Goal: Register for event/course

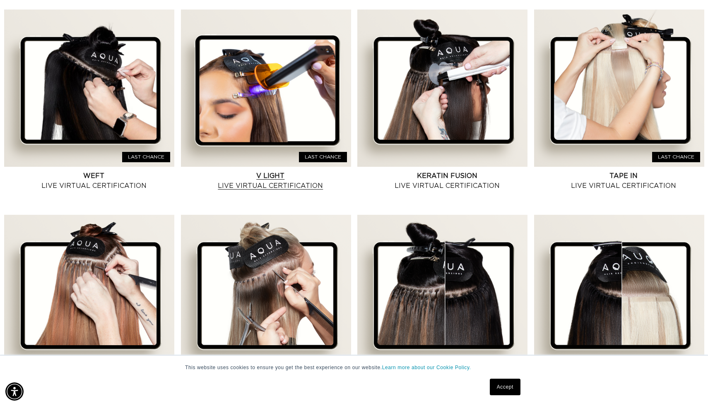
click at [259, 178] on link "V Light Live Virtual Certification" at bounding box center [270, 181] width 161 height 20
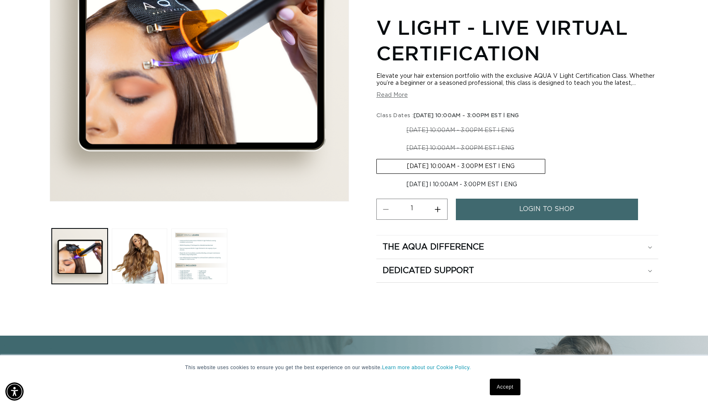
scroll to position [215, 0]
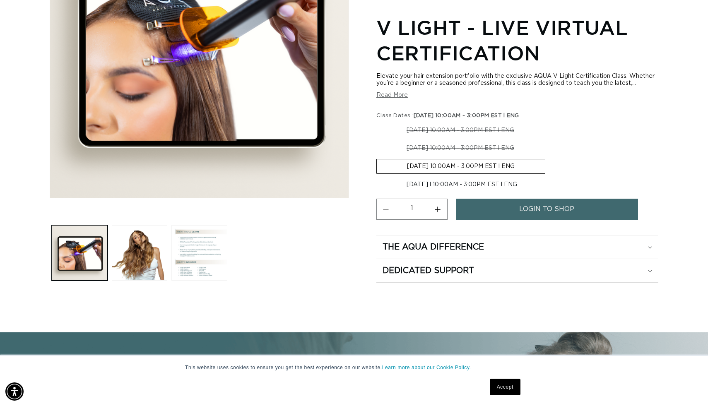
click at [210, 103] on img "Gallery Viewer" at bounding box center [199, 48] width 298 height 298
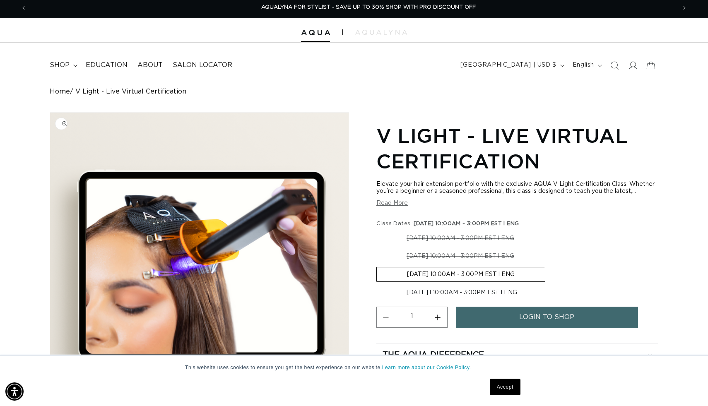
scroll to position [0, 0]
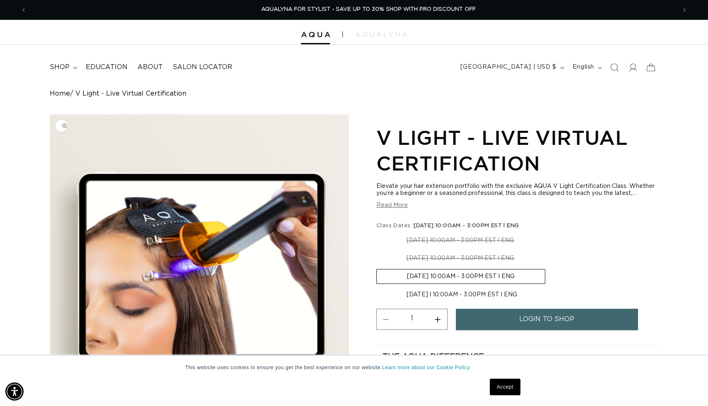
click at [248, 142] on img "Gallery Viewer" at bounding box center [199, 264] width 298 height 298
click at [501, 392] on link "Accept" at bounding box center [505, 387] width 31 height 17
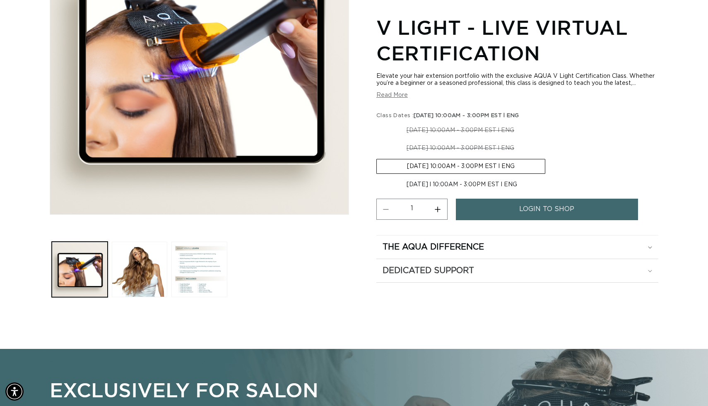
scroll to position [0, 642]
click at [200, 276] on button "Load image 3 in gallery view" at bounding box center [199, 270] width 56 height 56
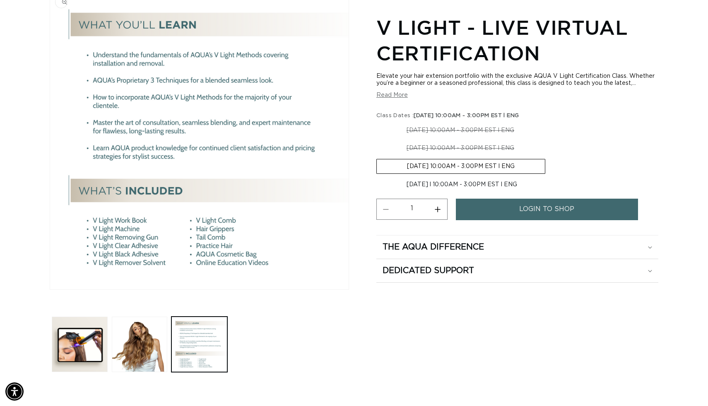
scroll to position [0, 0]
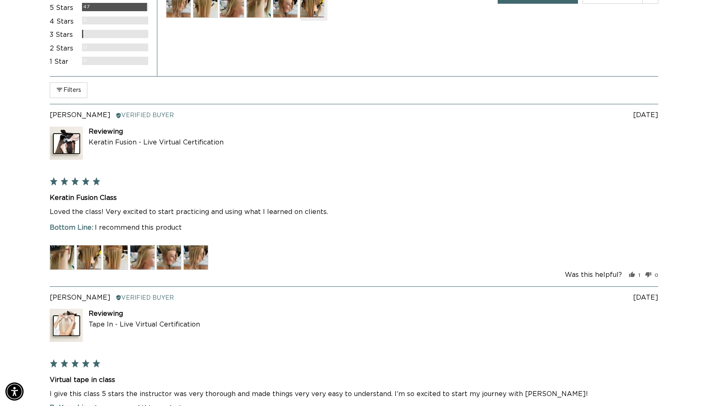
click at [184, 18] on img at bounding box center [178, 5] width 25 height 25
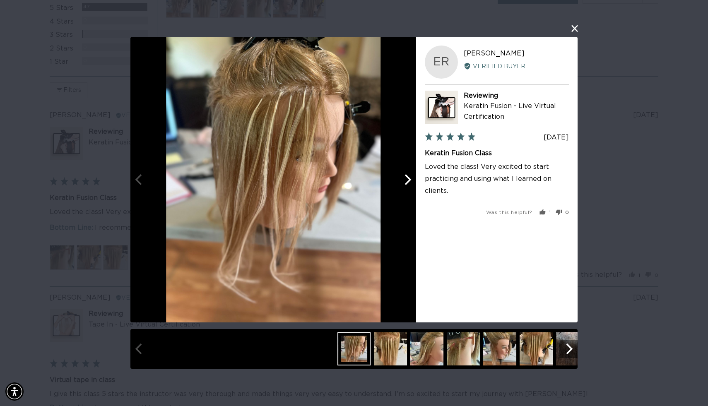
click at [408, 181] on icon "Next" at bounding box center [408, 179] width 7 height 11
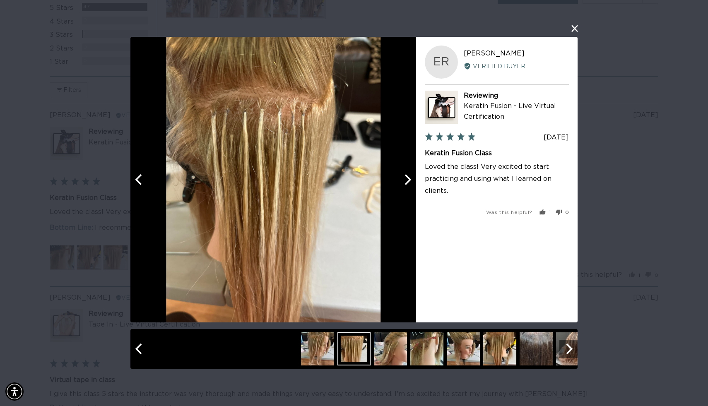
click at [404, 181] on icon "Next" at bounding box center [406, 179] width 11 height 11
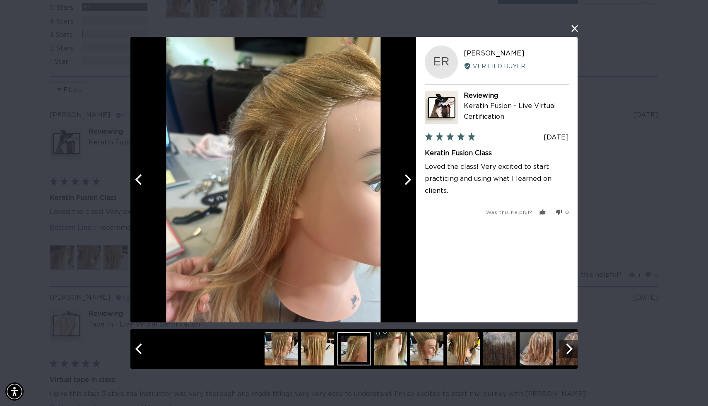
click at [404, 181] on icon "Next" at bounding box center [406, 179] width 11 height 11
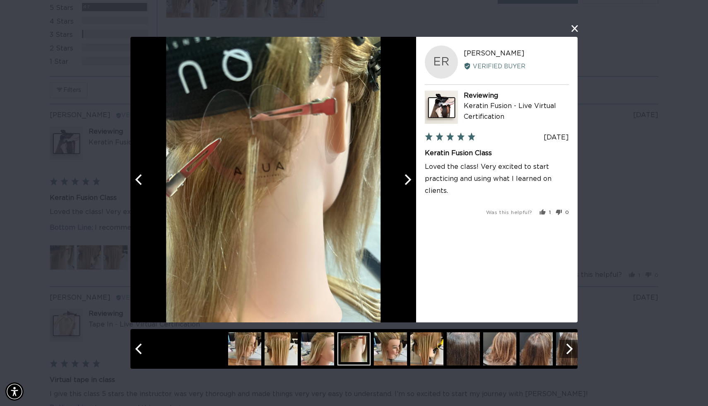
scroll to position [0, 642]
click at [404, 182] on icon "Next" at bounding box center [406, 179] width 11 height 11
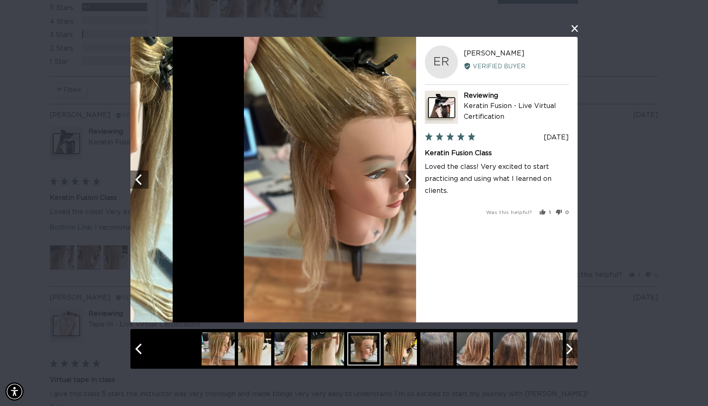
scroll to position [0, 1283]
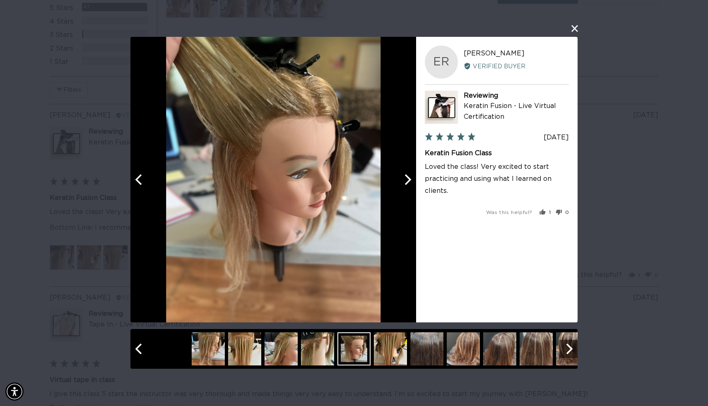
click at [404, 182] on icon "Next" at bounding box center [406, 179] width 11 height 11
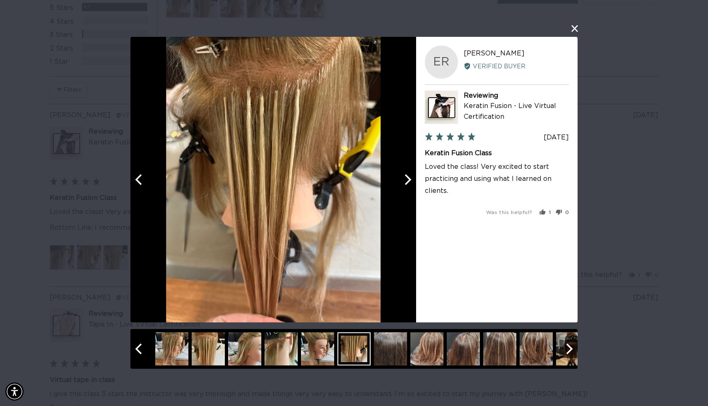
scroll to position [0, 0]
click at [404, 182] on icon "Next" at bounding box center [406, 179] width 11 height 11
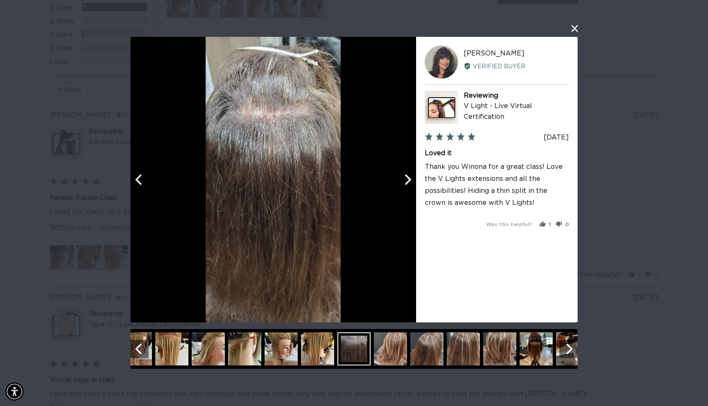
scroll to position [0, 642]
click at [403, 185] on button "Next" at bounding box center [407, 180] width 18 height 18
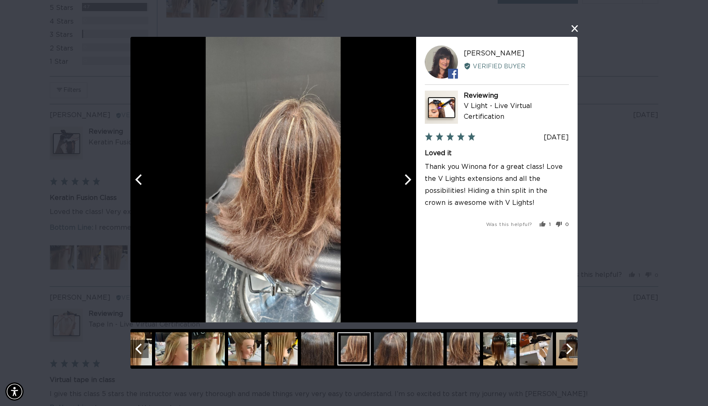
scroll to position [0, 1283]
click at [401, 184] on icon "Next" at bounding box center [406, 179] width 11 height 11
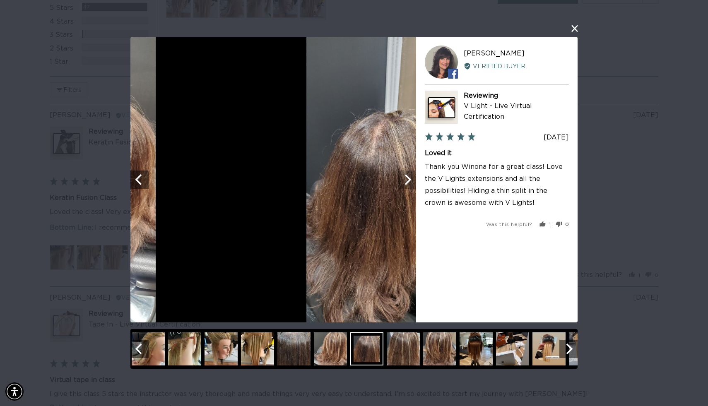
scroll to position [0, 0]
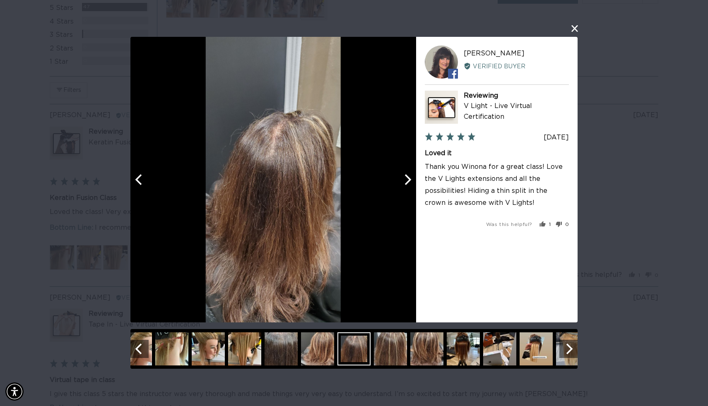
click at [401, 186] on button "Next" at bounding box center [407, 180] width 18 height 18
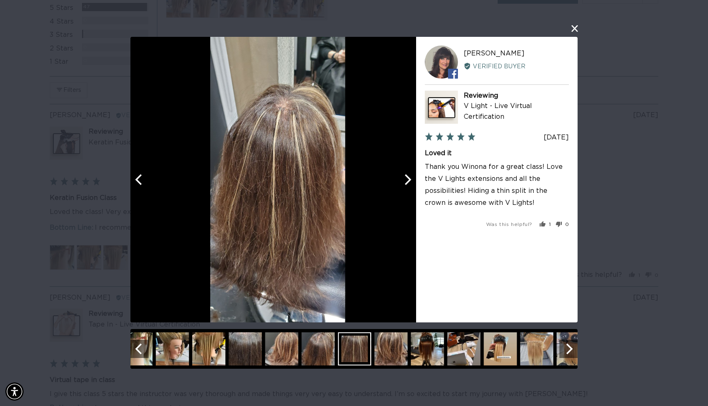
scroll to position [0, 642]
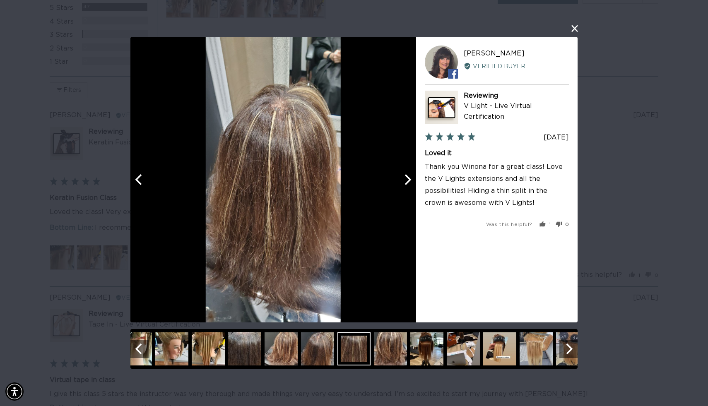
click at [402, 185] on button "Next" at bounding box center [407, 180] width 18 height 18
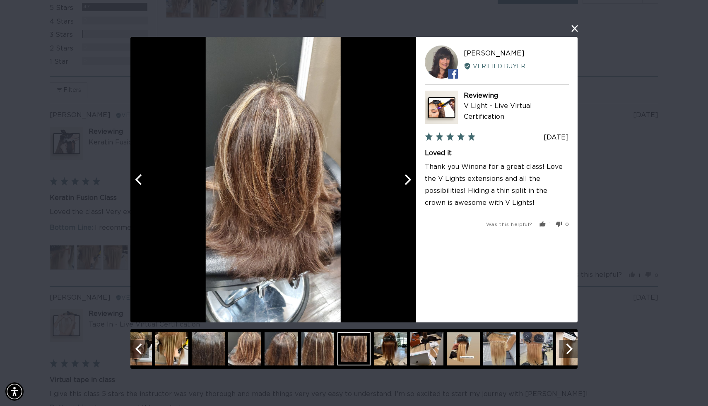
click at [402, 183] on icon "Next" at bounding box center [406, 179] width 11 height 11
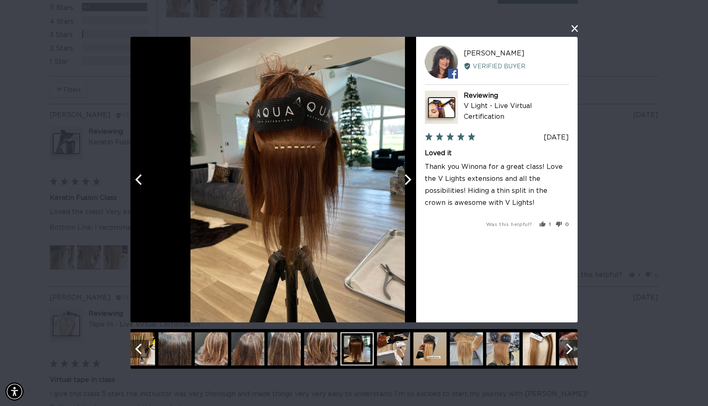
scroll to position [0, 1283]
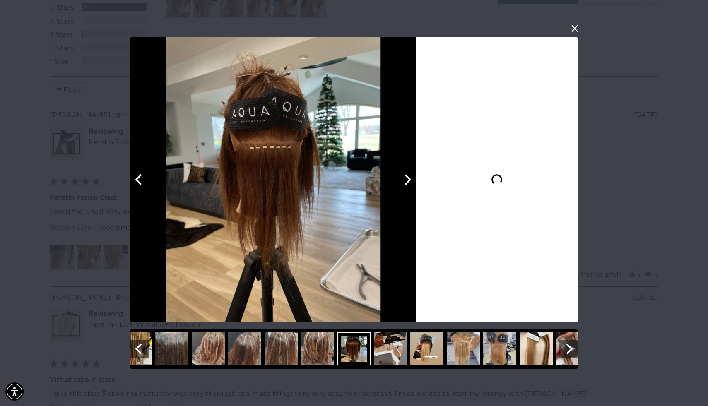
click at [401, 184] on icon "Next" at bounding box center [406, 179] width 11 height 11
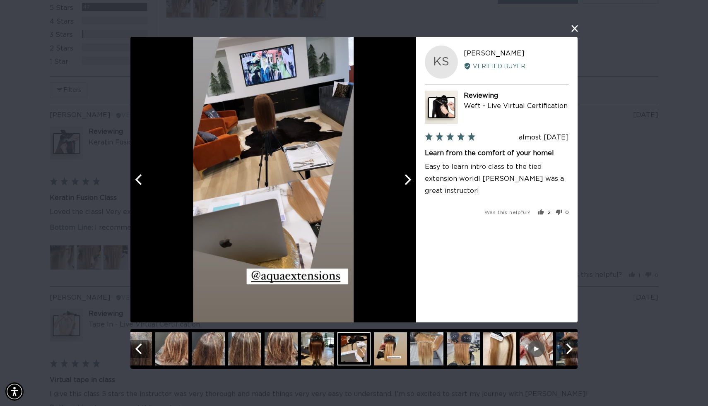
click at [401, 184] on icon "Next" at bounding box center [406, 179] width 11 height 11
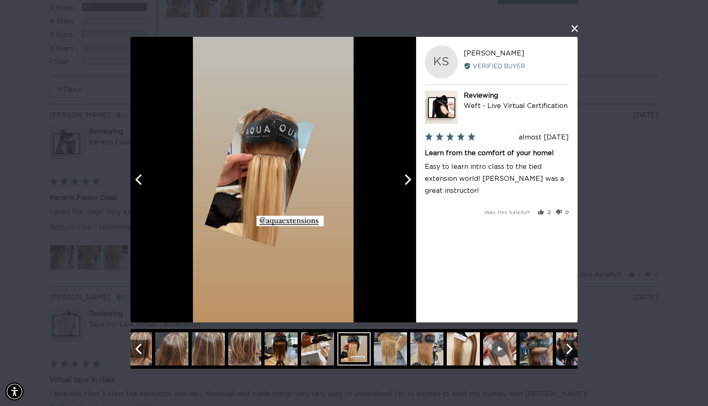
scroll to position [0, 0]
click at [401, 185] on button "Next" at bounding box center [407, 180] width 18 height 18
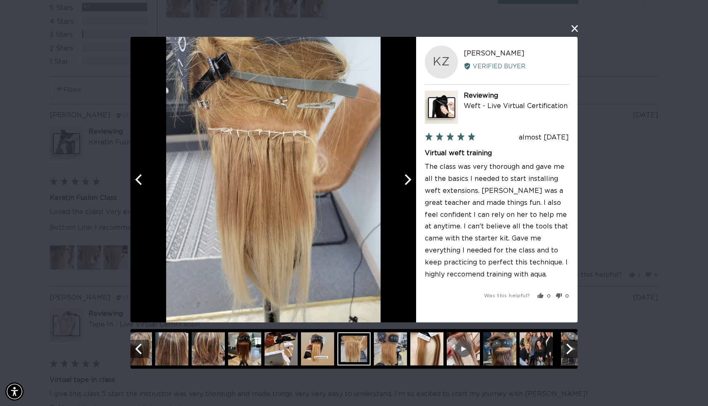
scroll to position [0, 642]
click at [405, 180] on icon "Next" at bounding box center [406, 179] width 11 height 11
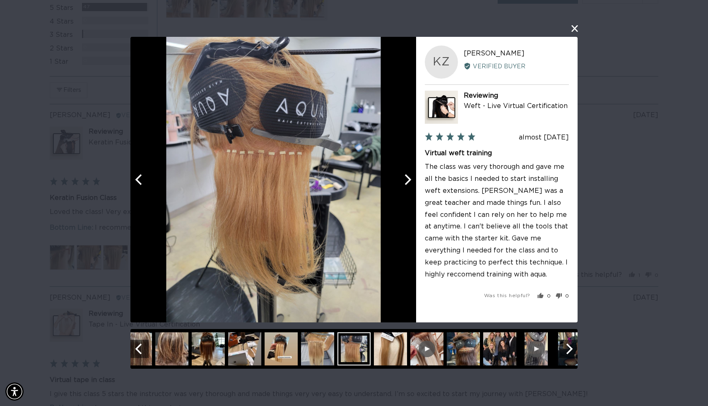
scroll to position [0, 1283]
click at [405, 180] on icon "Next" at bounding box center [406, 179] width 11 height 11
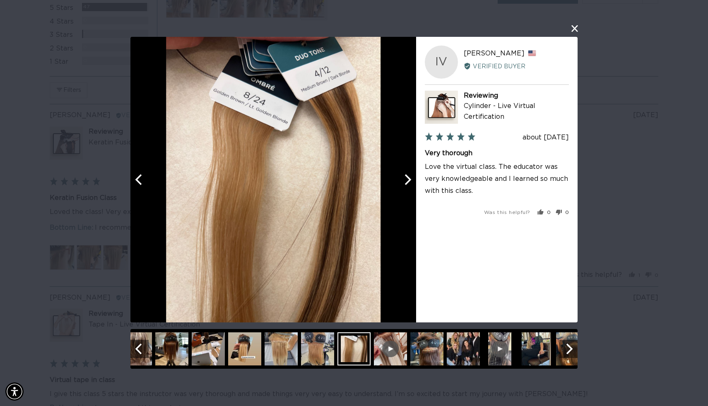
click at [405, 181] on icon "Next" at bounding box center [406, 179] width 11 height 11
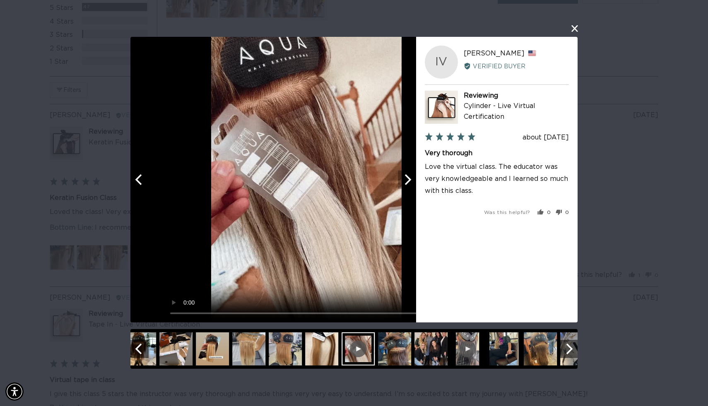
scroll to position [0, 0]
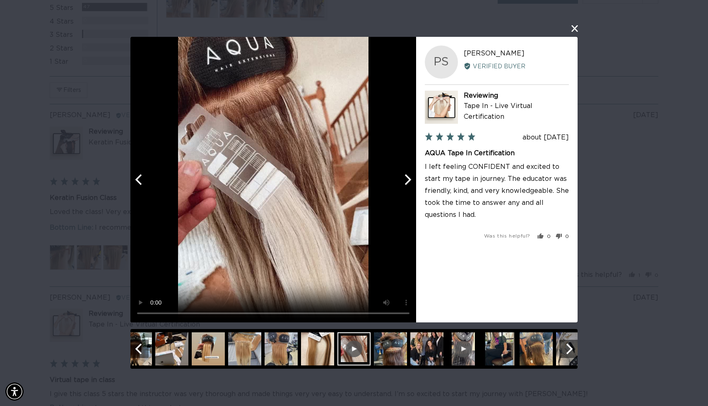
click at [405, 182] on icon "Next" at bounding box center [406, 179] width 11 height 11
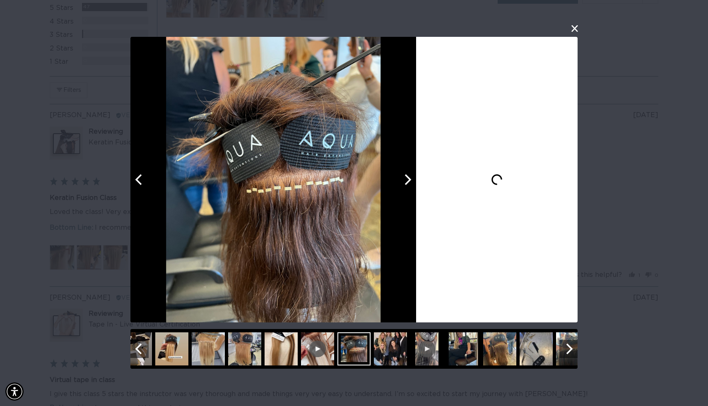
click at [405, 183] on icon "Next" at bounding box center [406, 179] width 11 height 11
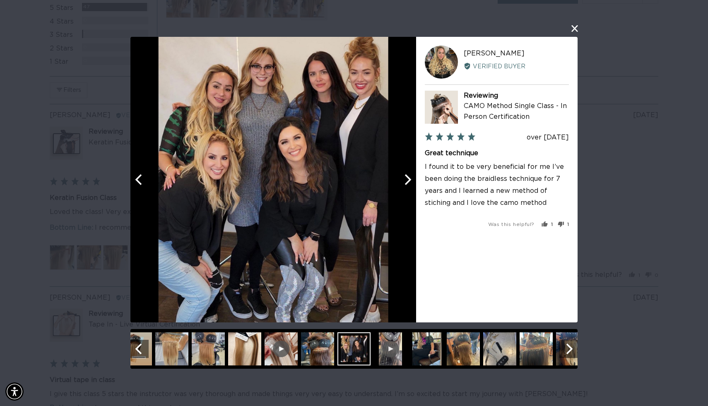
scroll to position [0, 1283]
click at [410, 181] on icon "Next" at bounding box center [406, 179] width 11 height 11
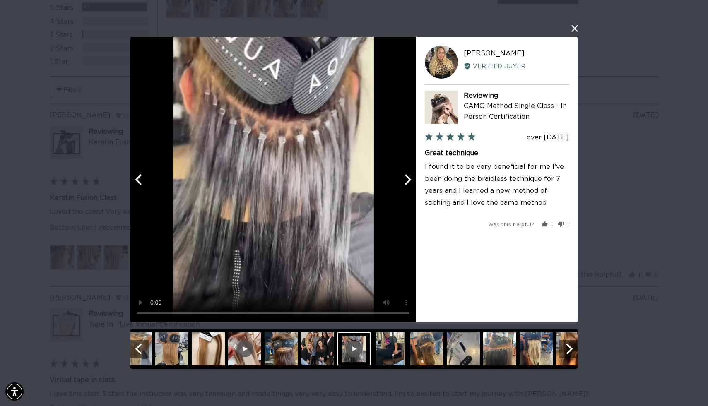
click at [410, 182] on icon "Next" at bounding box center [406, 179] width 11 height 11
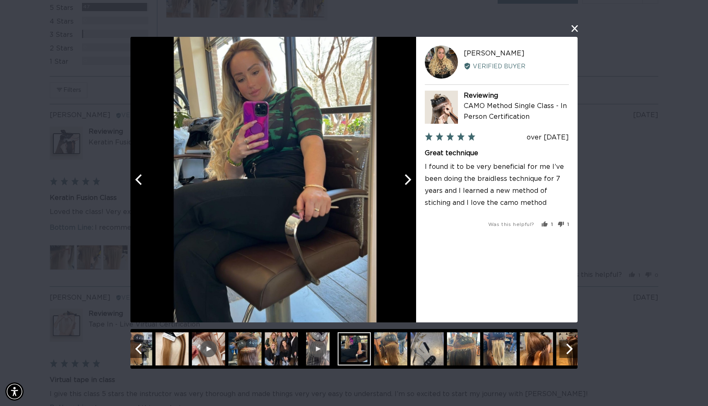
scroll to position [0, 0]
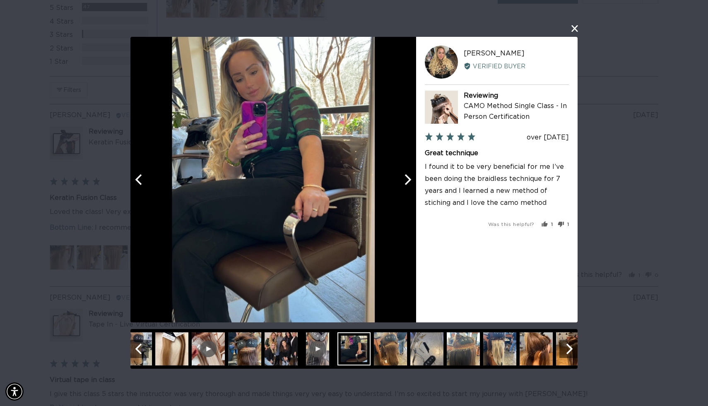
click at [410, 183] on icon "Next" at bounding box center [406, 179] width 11 height 11
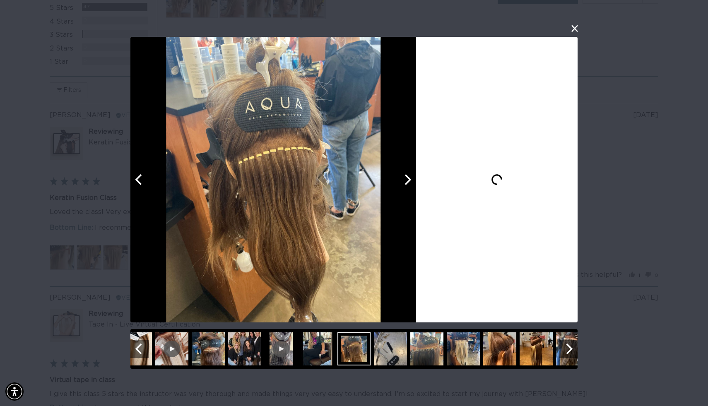
click at [410, 183] on icon "Next" at bounding box center [406, 179] width 11 height 11
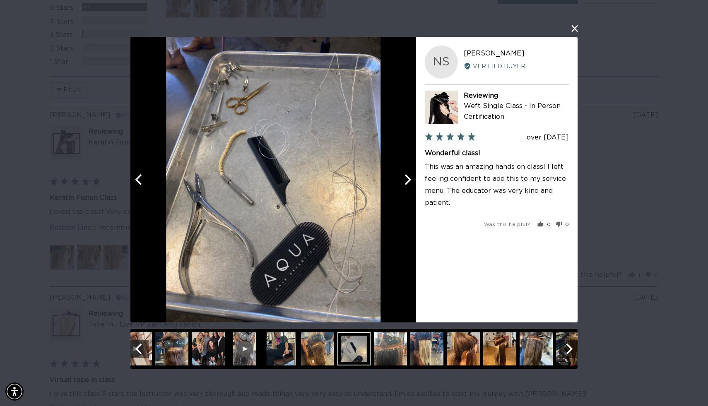
scroll to position [0, 642]
click at [410, 184] on icon "Next" at bounding box center [406, 179] width 11 height 11
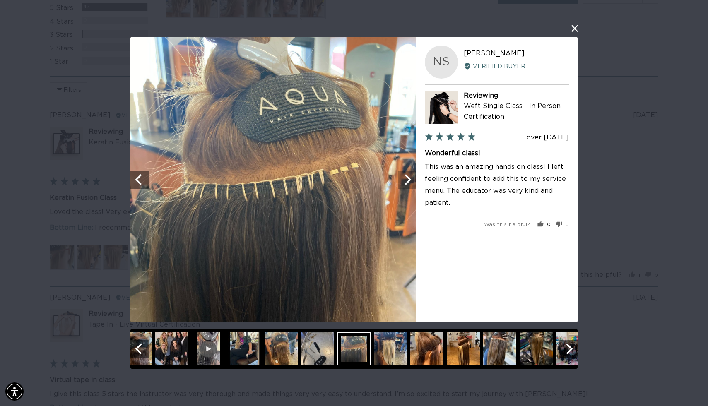
click at [410, 185] on icon "Next" at bounding box center [406, 179] width 11 height 11
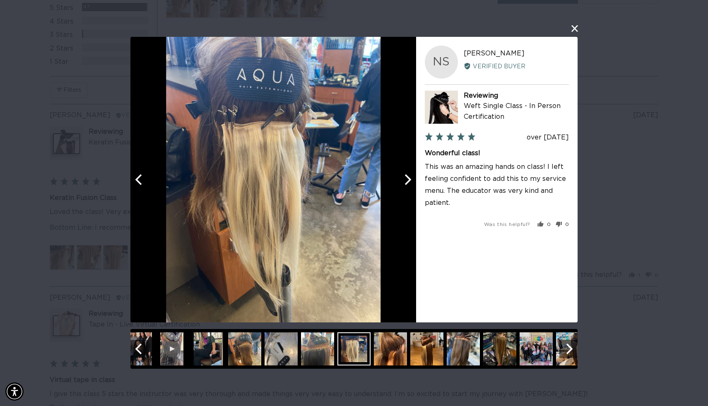
scroll to position [0, 1283]
click at [410, 187] on button "Next" at bounding box center [407, 180] width 18 height 18
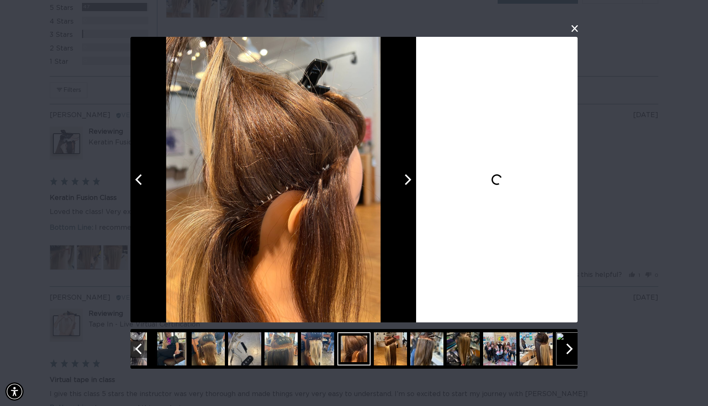
click at [410, 188] on button "Next" at bounding box center [407, 180] width 18 height 18
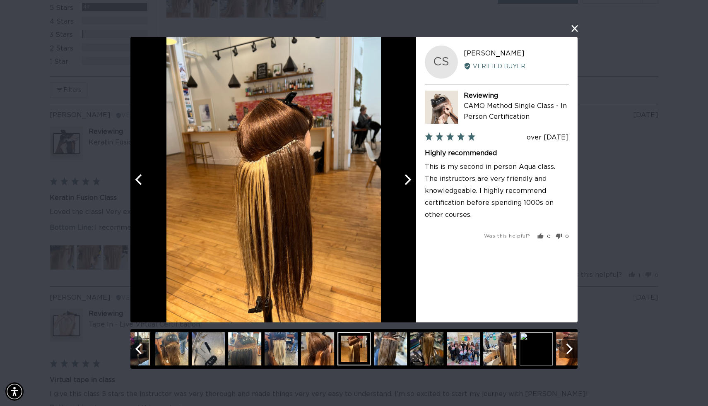
scroll to position [0, 0]
click at [410, 188] on button "Next" at bounding box center [407, 180] width 18 height 18
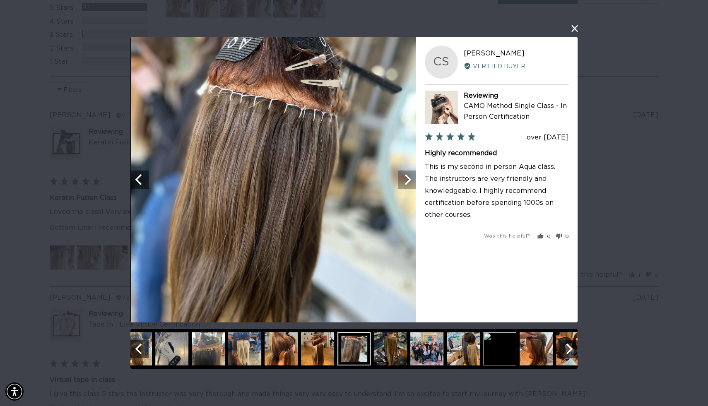
click at [410, 188] on button "Next" at bounding box center [407, 180] width 18 height 18
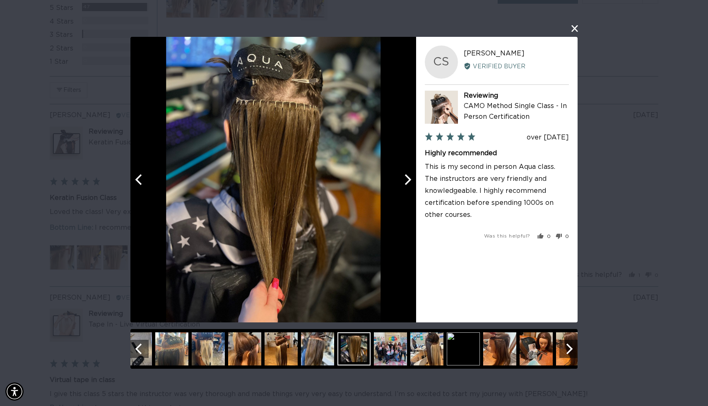
click at [410, 188] on button "Next" at bounding box center [407, 180] width 18 height 18
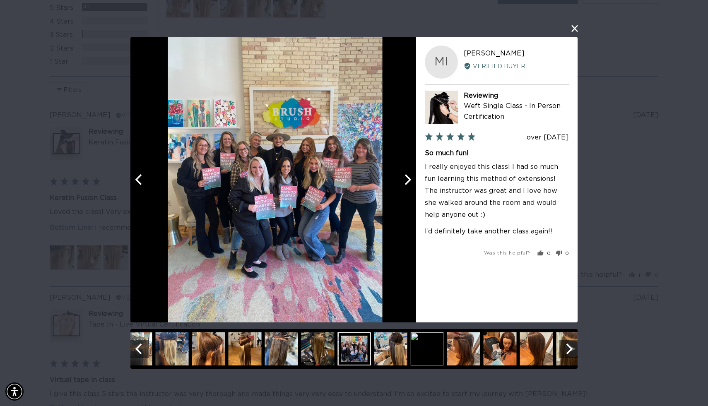
click at [410, 189] on div at bounding box center [275, 180] width 286 height 286
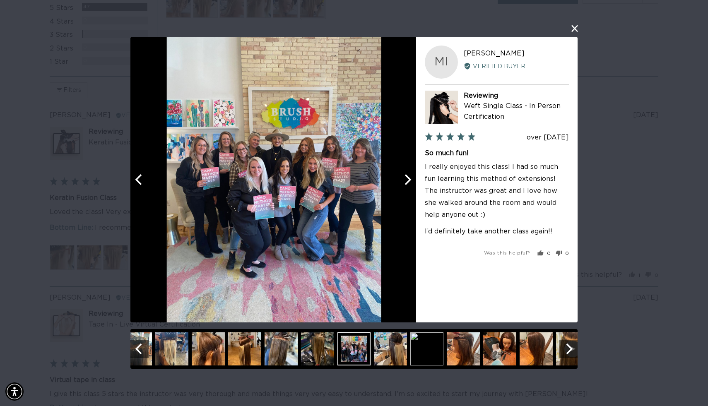
scroll to position [0, 642]
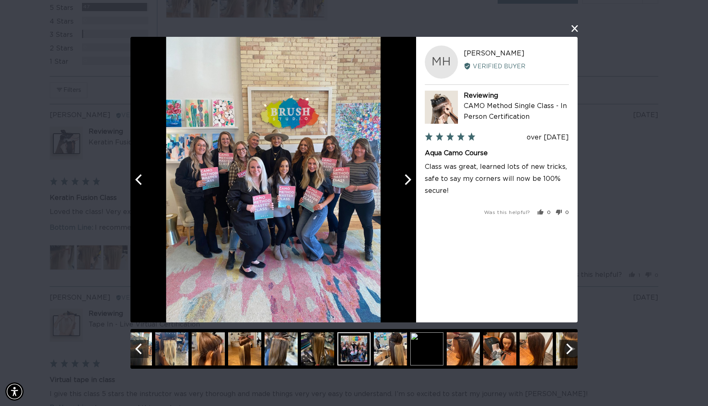
click at [408, 183] on icon "Next" at bounding box center [406, 179] width 11 height 11
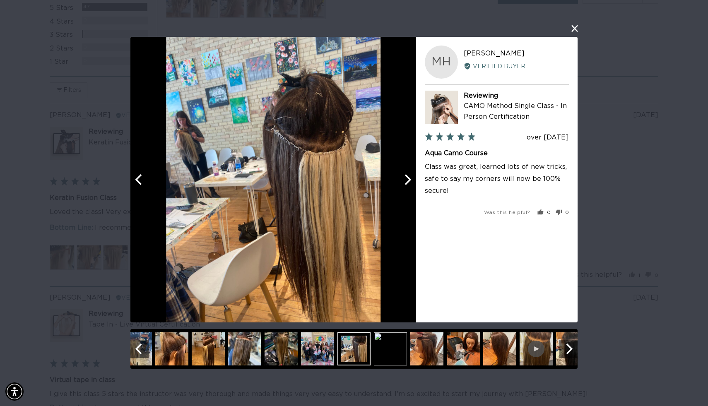
click at [408, 184] on icon "Next" at bounding box center [406, 179] width 11 height 11
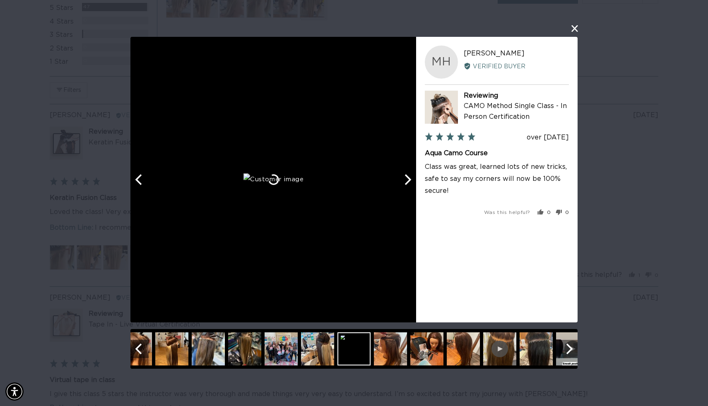
scroll to position [0, 1283]
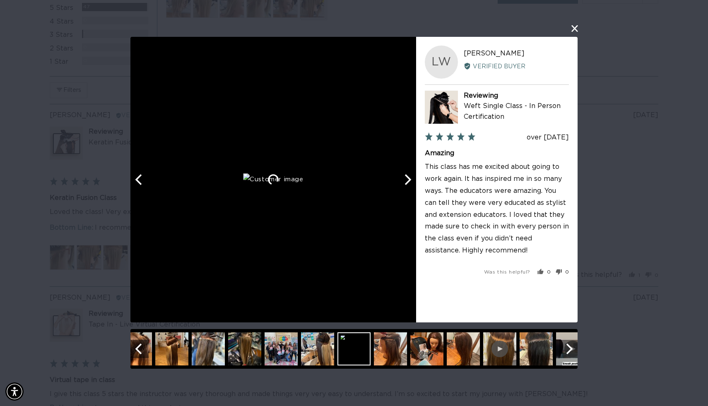
click at [409, 183] on icon "Next" at bounding box center [406, 179] width 11 height 11
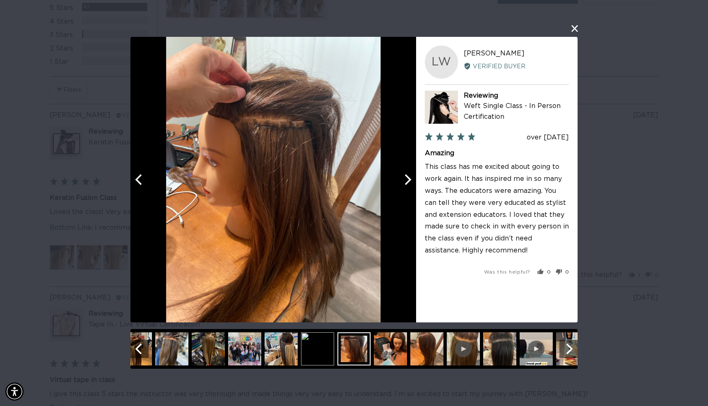
scroll to position [0, 0]
click at [409, 183] on icon "Next" at bounding box center [406, 179] width 11 height 11
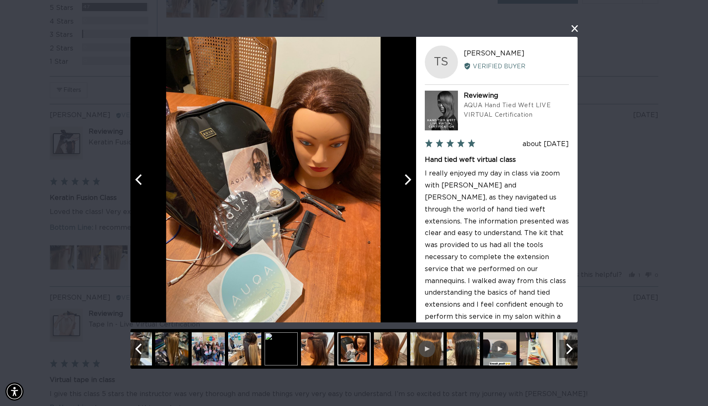
click at [409, 183] on icon "Next" at bounding box center [406, 179] width 11 height 11
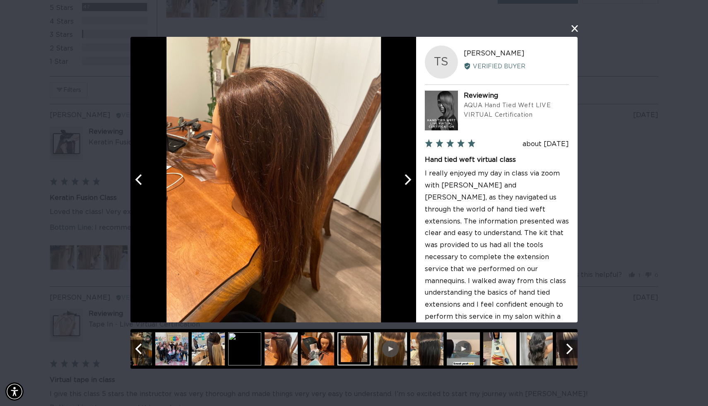
click at [409, 183] on icon "Next" at bounding box center [406, 179] width 11 height 11
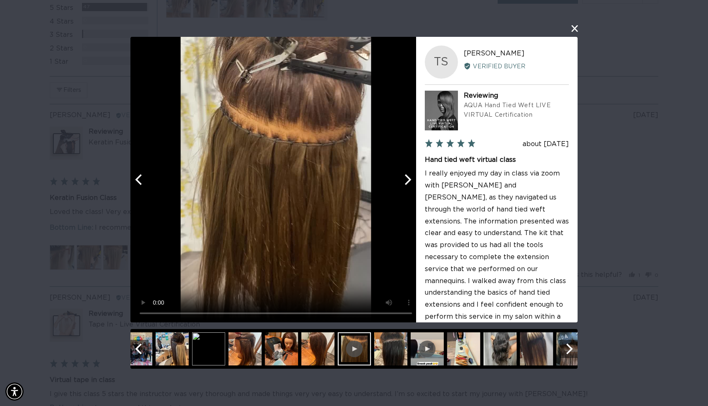
scroll to position [0, 642]
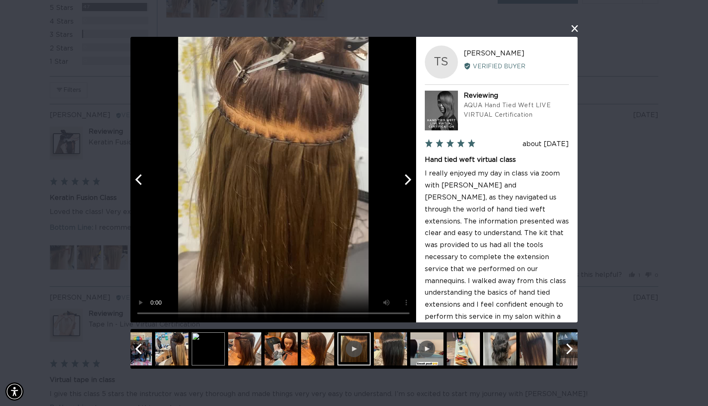
click at [409, 183] on icon "Next" at bounding box center [406, 179] width 11 height 11
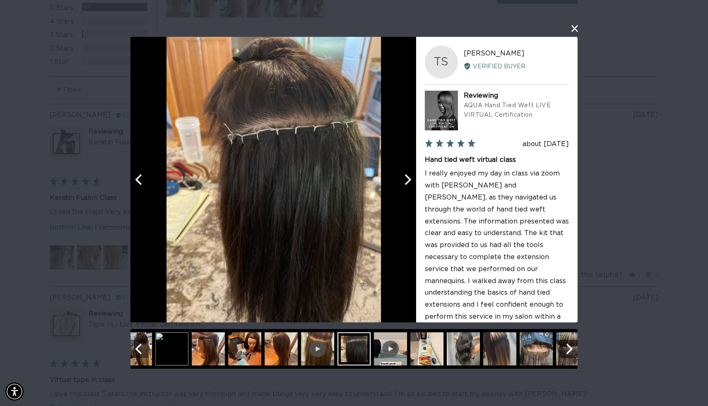
click at [409, 183] on icon "Next" at bounding box center [406, 179] width 11 height 11
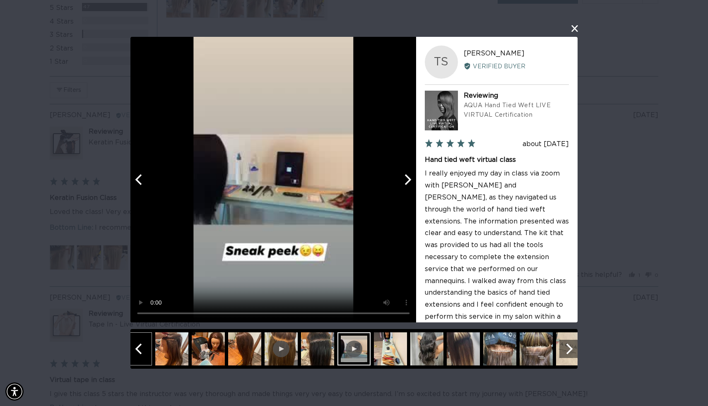
click at [409, 183] on icon "Next" at bounding box center [406, 179] width 11 height 11
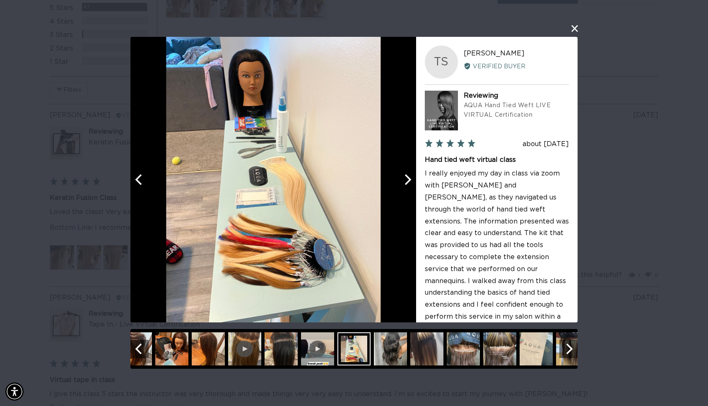
scroll to position [0, 1283]
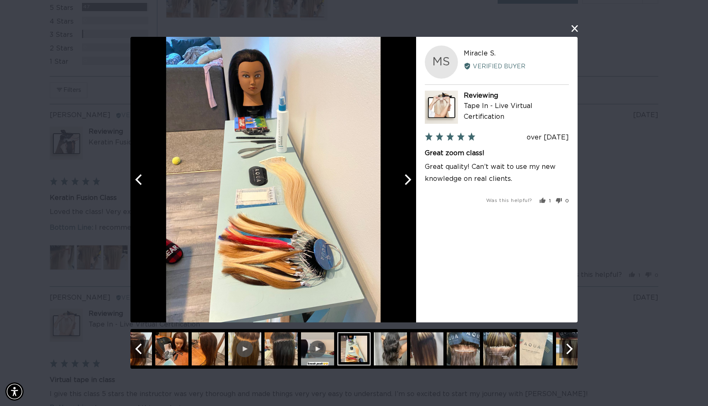
click at [409, 184] on icon "Next" at bounding box center [406, 179] width 11 height 11
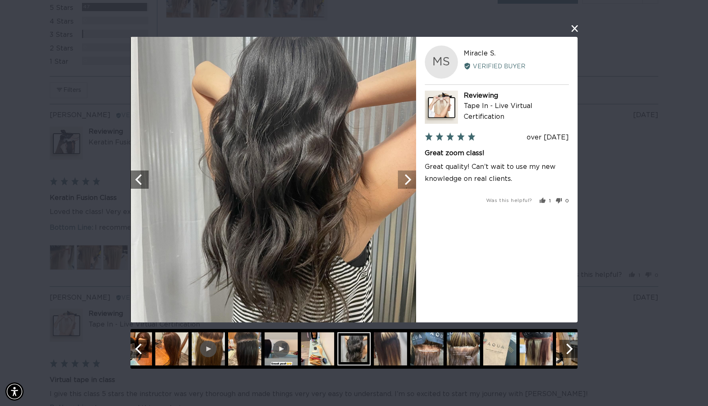
click at [409, 184] on icon "Next" at bounding box center [406, 179] width 11 height 11
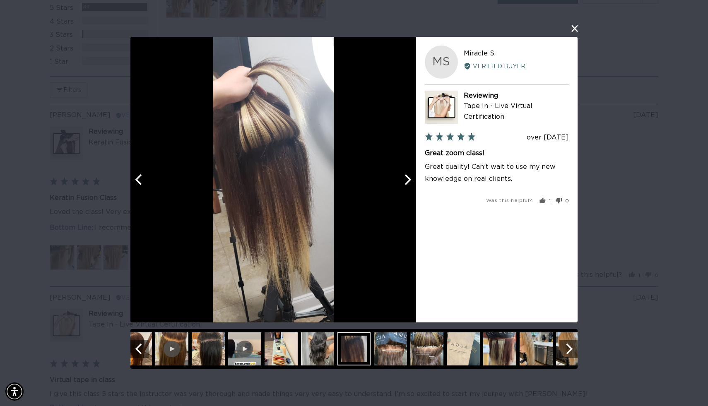
click at [409, 185] on icon "Next" at bounding box center [406, 179] width 11 height 11
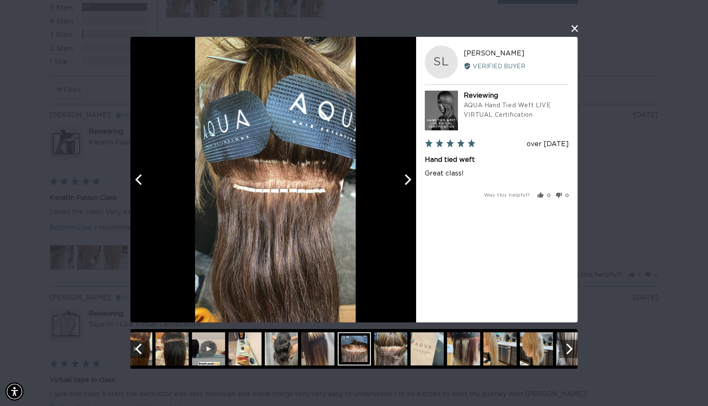
scroll to position [0, 0]
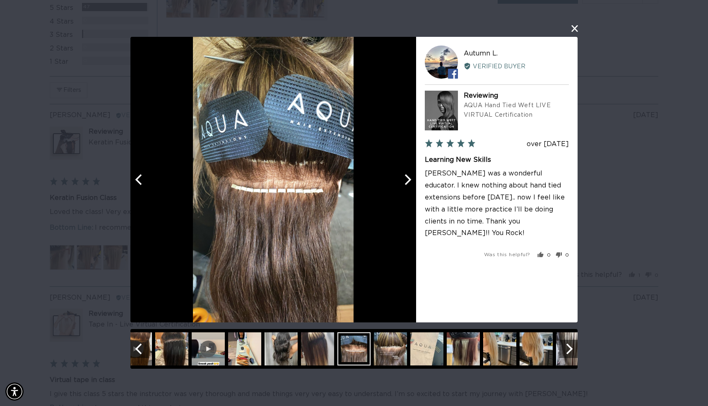
click at [409, 185] on icon "Next" at bounding box center [406, 179] width 11 height 11
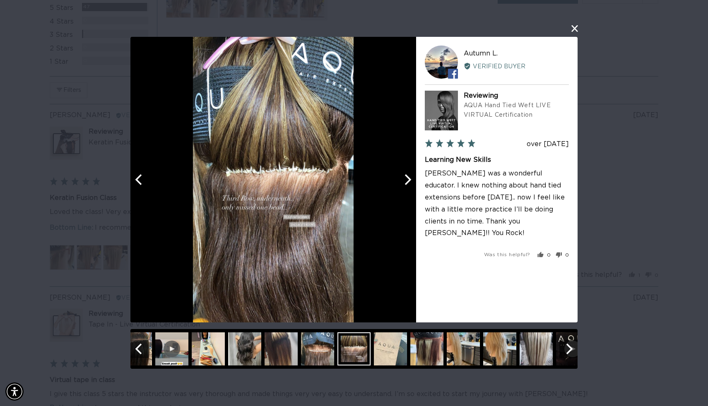
scroll to position [0, 642]
click at [409, 187] on button "Next" at bounding box center [407, 180] width 18 height 18
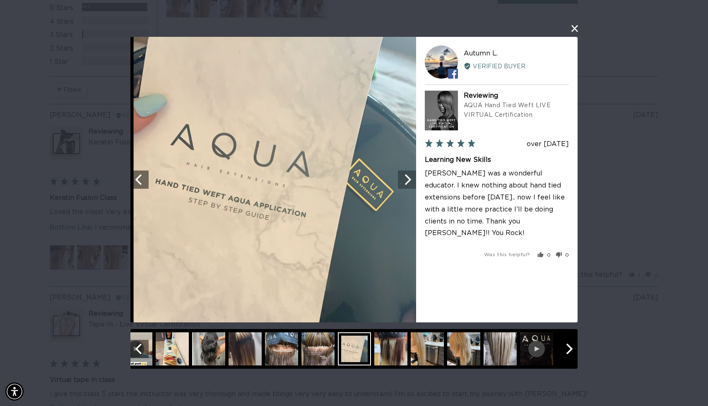
click at [409, 187] on button "Next" at bounding box center [407, 180] width 18 height 18
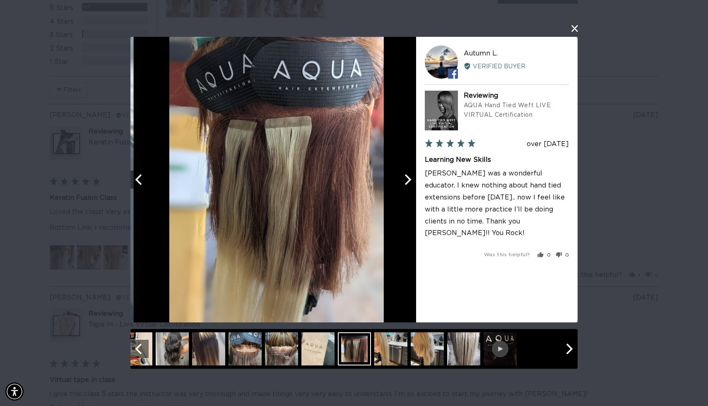
click at [409, 187] on button "Next" at bounding box center [407, 180] width 18 height 18
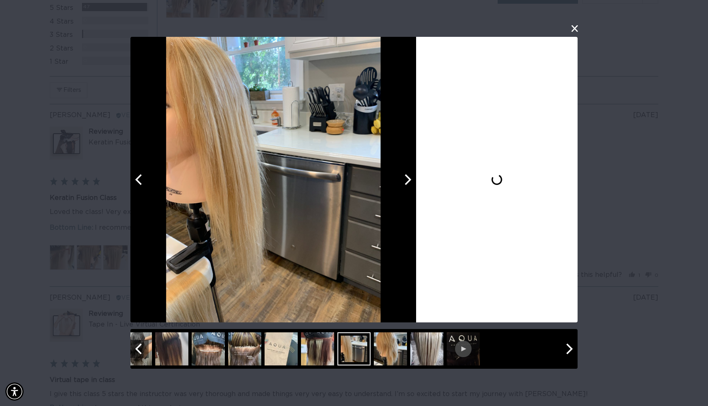
click at [409, 187] on button "Next" at bounding box center [407, 180] width 18 height 18
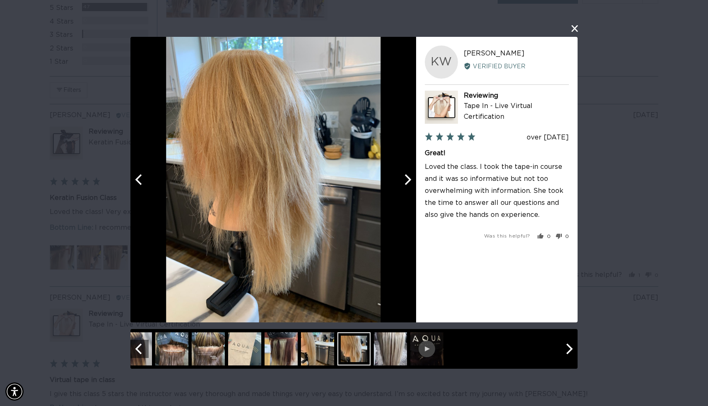
click at [409, 188] on button "Next" at bounding box center [407, 180] width 18 height 18
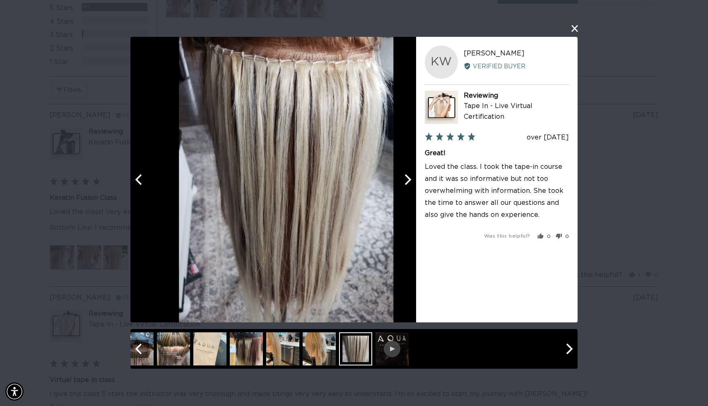
scroll to position [0, 0]
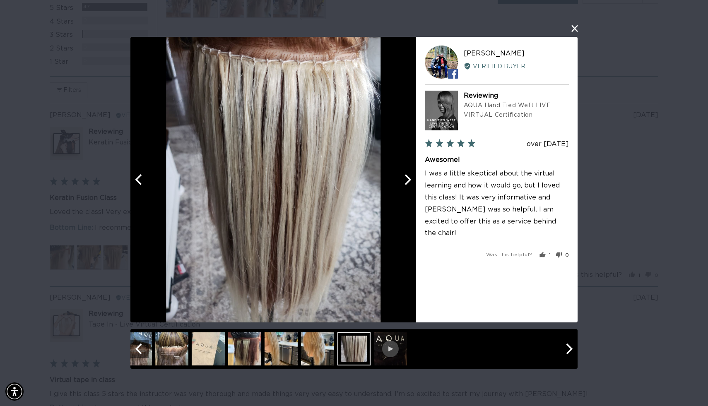
click at [409, 189] on div at bounding box center [273, 180] width 286 height 286
click at [406, 181] on icon "Next" at bounding box center [406, 179] width 11 height 11
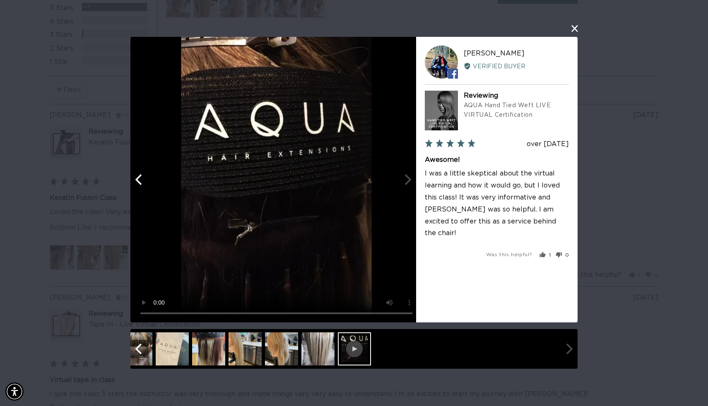
click at [406, 181] on video "Your browser doesn't support HTML5 videos." at bounding box center [277, 180] width 286 height 286
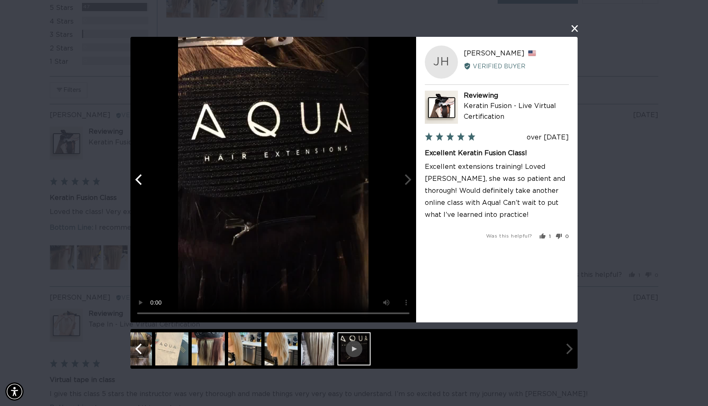
click at [576, 28] on button "close this modal window" at bounding box center [575, 29] width 10 height 10
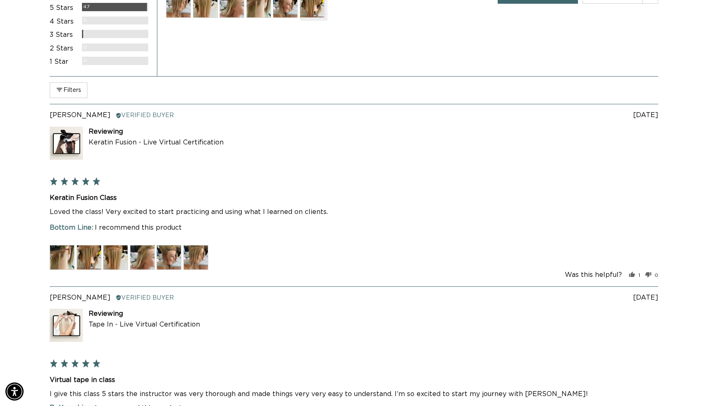
scroll to position [0, 1283]
